Goal: Task Accomplishment & Management: Complete application form

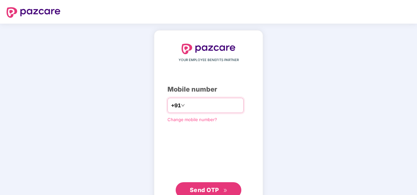
drag, startPoint x: 394, startPoint y: 0, endPoint x: 185, endPoint y: 104, distance: 232.8
click at [186, 103] on input "number" at bounding box center [213, 105] width 54 height 11
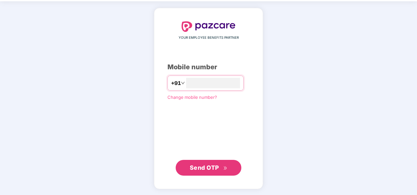
type input "**********"
click at [214, 169] on span "Send OTP" at bounding box center [204, 167] width 29 height 7
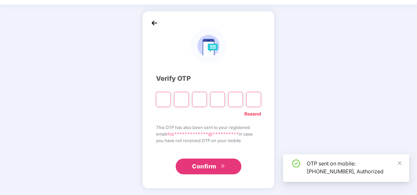
scroll to position [19, 0]
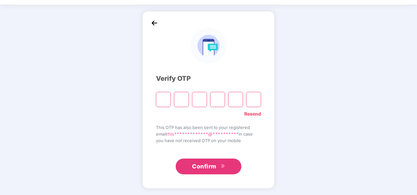
type input "*"
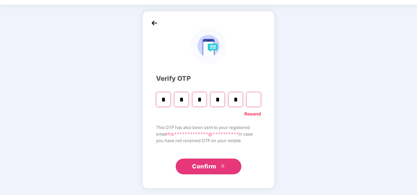
type input "*"
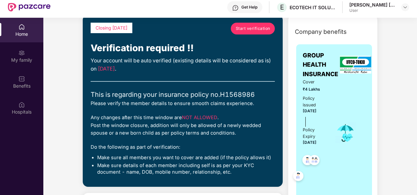
scroll to position [0, 0]
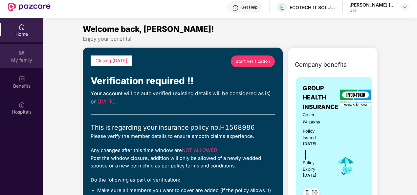
click at [21, 56] on img at bounding box center [21, 53] width 7 height 7
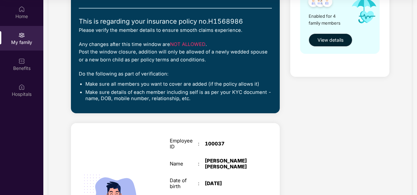
scroll to position [135, 0]
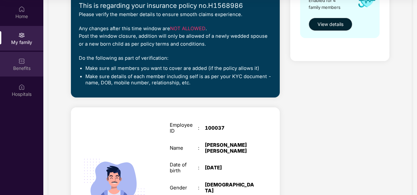
click at [23, 63] on img at bounding box center [21, 61] width 7 height 7
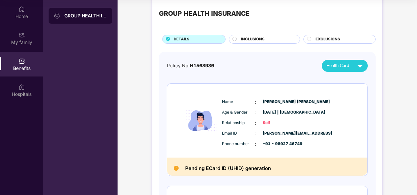
scroll to position [0, 0]
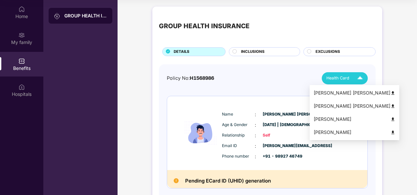
click at [362, 77] on img at bounding box center [361, 79] width 12 height 12
click at [391, 93] on img at bounding box center [393, 93] width 5 height 5
click at [359, 78] on img at bounding box center [361, 79] width 12 height 12
click at [391, 106] on img at bounding box center [393, 106] width 5 height 5
click at [360, 76] on img at bounding box center [361, 79] width 12 height 12
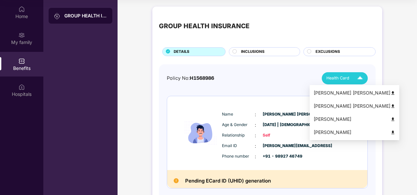
click at [391, 120] on img at bounding box center [393, 119] width 5 height 5
click at [391, 133] on img at bounding box center [393, 132] width 5 height 5
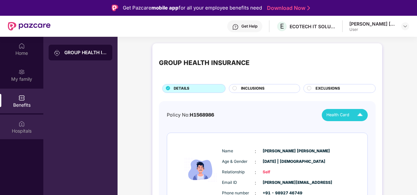
click at [24, 129] on div "Hospitals" at bounding box center [21, 131] width 43 height 7
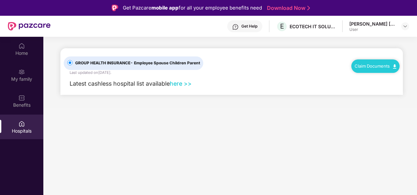
click at [395, 66] on img at bounding box center [394, 66] width 3 height 4
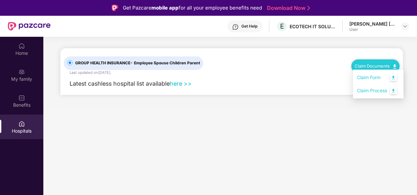
click at [394, 77] on link "Claim Form" at bounding box center [378, 78] width 43 height 14
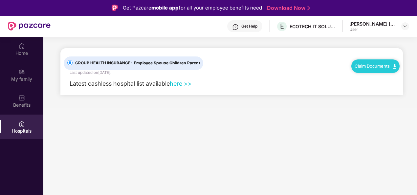
click at [395, 67] on img at bounding box center [394, 66] width 3 height 4
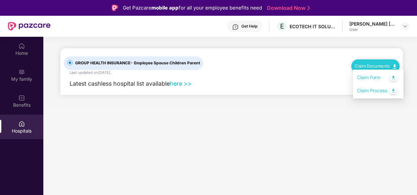
click at [394, 92] on link "Claim Process" at bounding box center [378, 91] width 43 height 14
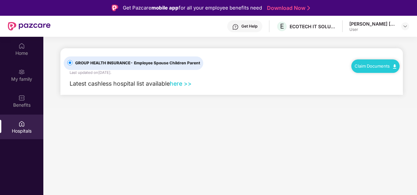
click at [181, 84] on link "here >>" at bounding box center [181, 83] width 22 height 7
click at [22, 101] on div "Benefits" at bounding box center [21, 101] width 43 height 25
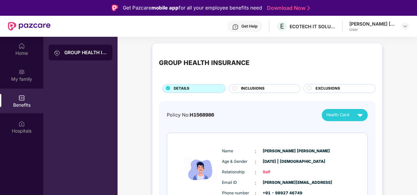
click at [258, 88] on span "INCLUSIONS" at bounding box center [253, 89] width 24 height 6
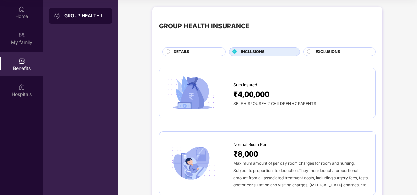
click at [332, 50] on span "EXCLUSIONS" at bounding box center [328, 52] width 25 height 6
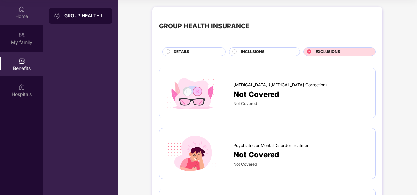
click at [21, 13] on div "Home" at bounding box center [21, 16] width 43 height 7
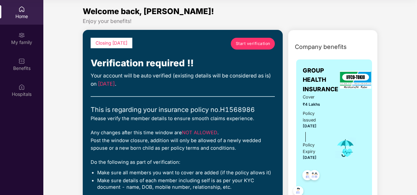
click at [258, 43] on span "Start verification" at bounding box center [253, 43] width 35 height 6
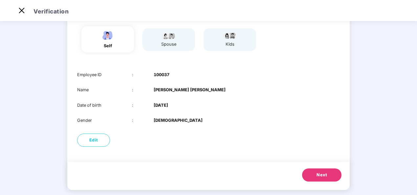
scroll to position [64, 0]
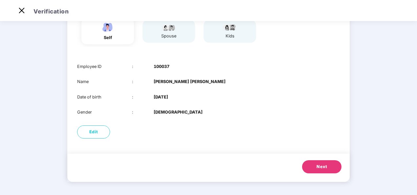
click at [322, 167] on span "Next" at bounding box center [322, 167] width 11 height 7
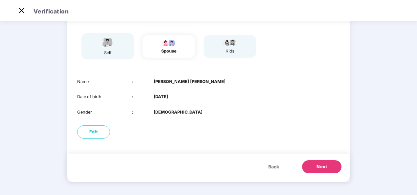
scroll to position [49, 0]
click at [322, 167] on span "Next" at bounding box center [322, 167] width 11 height 7
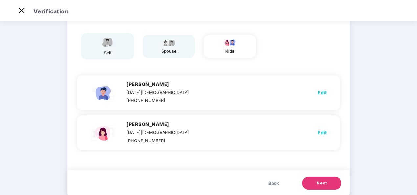
scroll to position [64, 0]
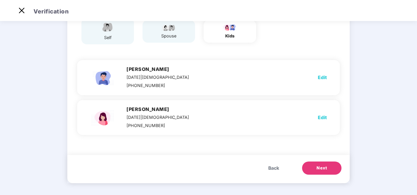
click at [322, 167] on span "Next" at bounding box center [322, 168] width 11 height 7
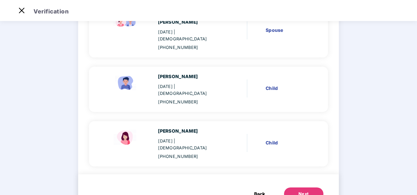
scroll to position [144, 0]
click at [301, 184] on div "Next" at bounding box center [304, 194] width 11 height 7
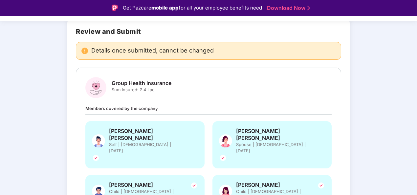
scroll to position [84, 0]
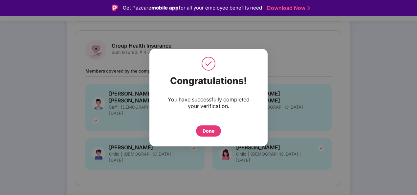
click at [211, 132] on div "Done" at bounding box center [209, 131] width 12 height 7
